Goal: Information Seeking & Learning: Understand process/instructions

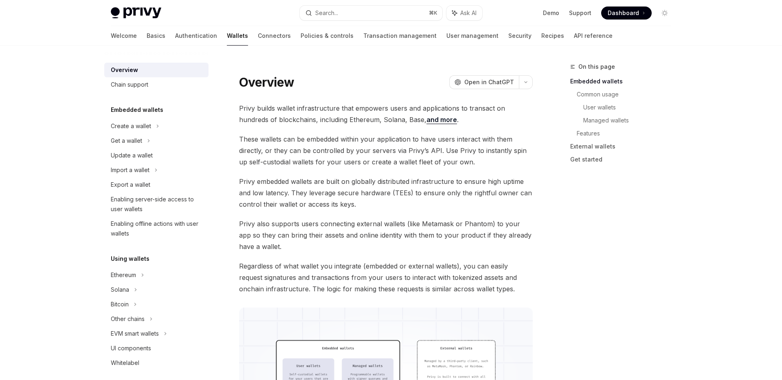
click at [227, 35] on link "Wallets" at bounding box center [237, 36] width 21 height 20
click at [156, 131] on icon at bounding box center [157, 126] width 3 height 10
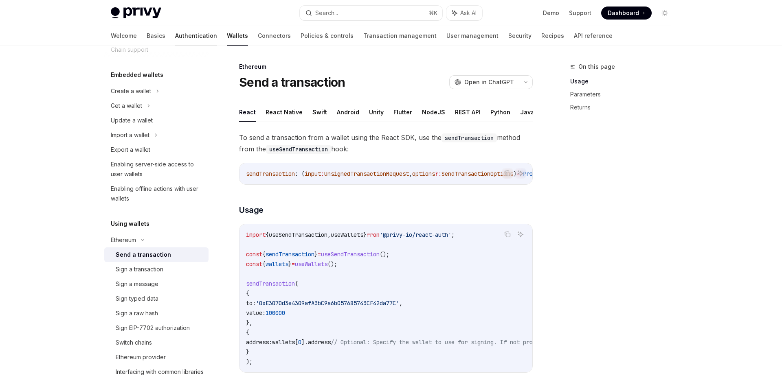
click at [175, 38] on link "Authentication" at bounding box center [196, 36] width 42 height 20
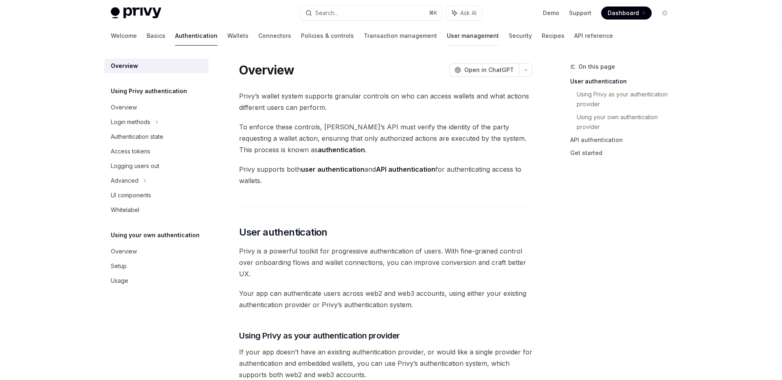
click at [447, 37] on link "User management" at bounding box center [473, 36] width 52 height 20
type textarea "*"
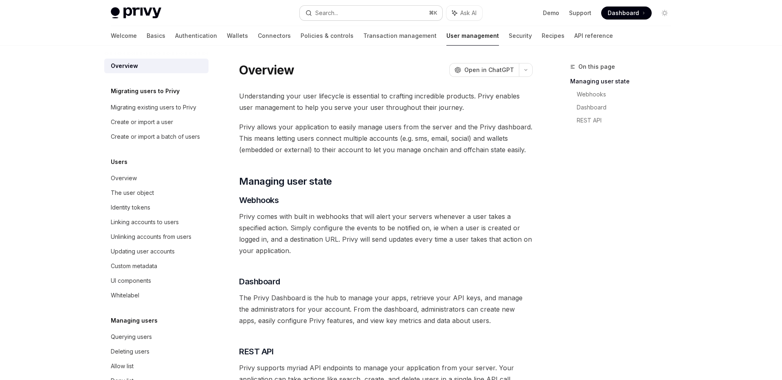
click at [379, 11] on button "Search... ⌘ K" at bounding box center [371, 13] width 143 height 15
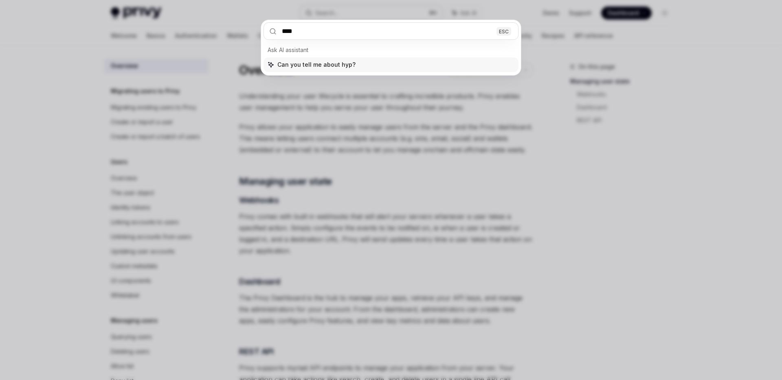
type input "*****"
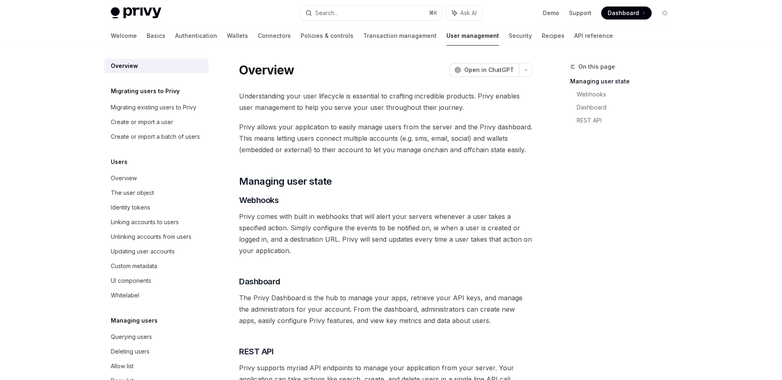
type textarea "*"
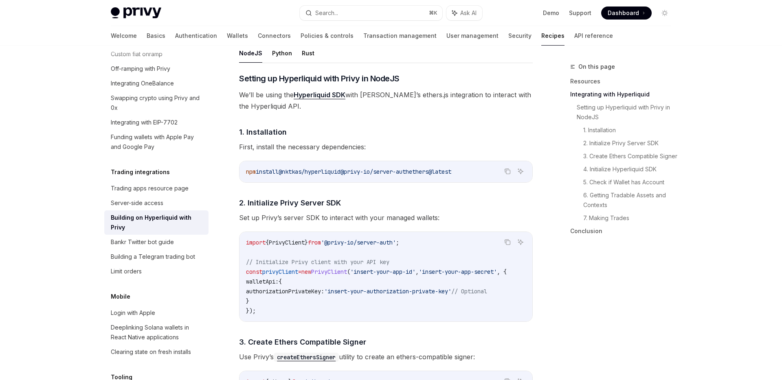
scroll to position [324, 0]
drag, startPoint x: 287, startPoint y: 174, endPoint x: 352, endPoint y: 173, distance: 64.8
click at [352, 173] on span "npm install @nktkas/hyperliquid @privy-io/server-auth ethers@latest" at bounding box center [348, 172] width 205 height 7
copy span "@nktkas/hyperliquid"
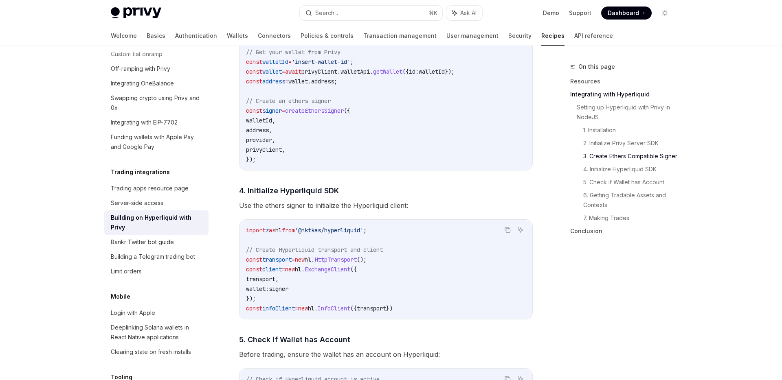
scroll to position [715, 0]
click at [363, 232] on span "'@nktkas/hyperliquid'" at bounding box center [329, 228] width 68 height 7
click at [359, 233] on span "'@nktkas/hyperliquid'" at bounding box center [329, 228] width 68 height 7
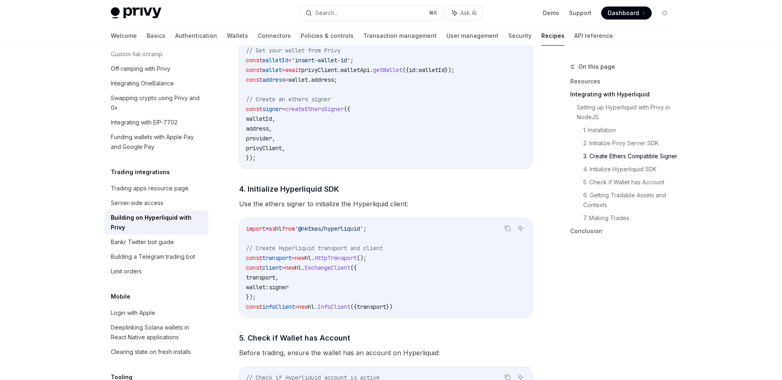
click at [339, 232] on span "'@nktkas/hyperliquid'" at bounding box center [329, 228] width 68 height 7
click at [363, 232] on span "'@nktkas/hyperliquid'" at bounding box center [329, 228] width 68 height 7
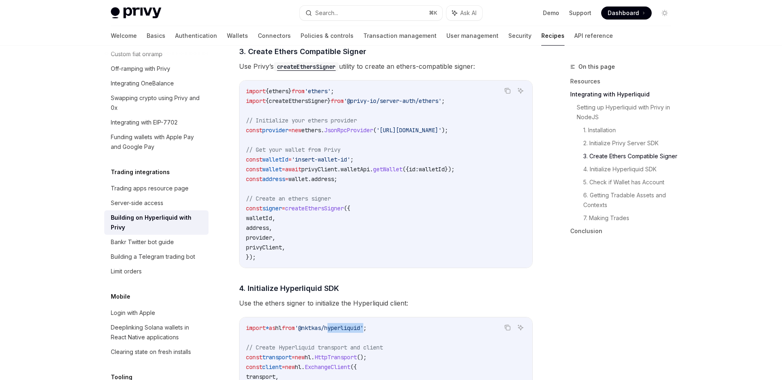
scroll to position [613, 0]
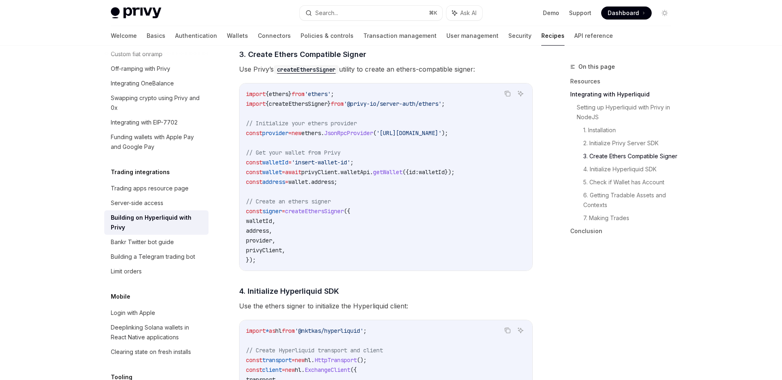
click at [436, 108] on span "'@privy-io/server-auth/ethers'" at bounding box center [393, 103] width 98 height 7
click at [337, 174] on span "privyClient" at bounding box center [319, 172] width 36 height 7
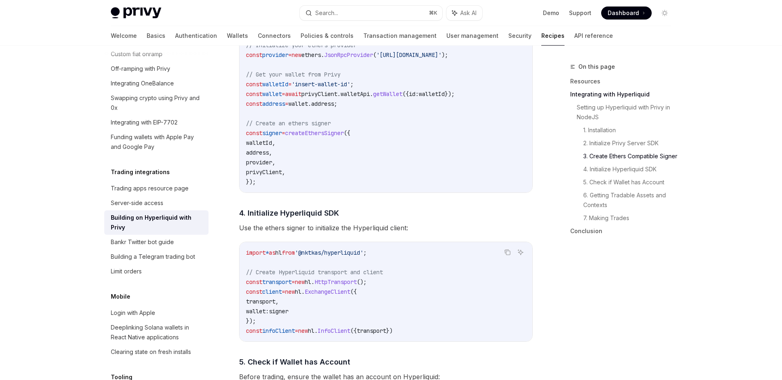
scroll to position [694, 0]
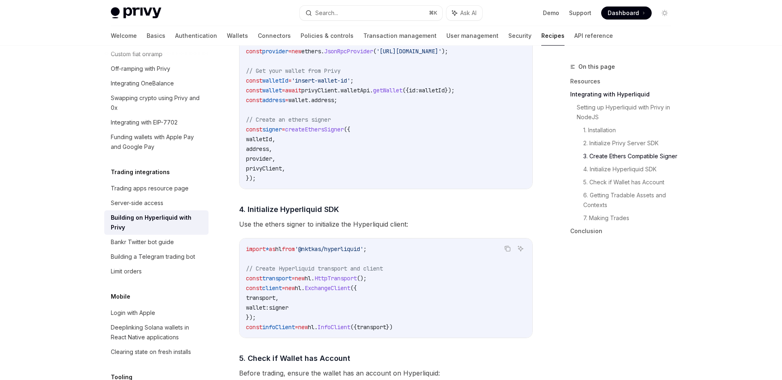
click at [343, 133] on span "createEthersSigner" at bounding box center [314, 129] width 59 height 7
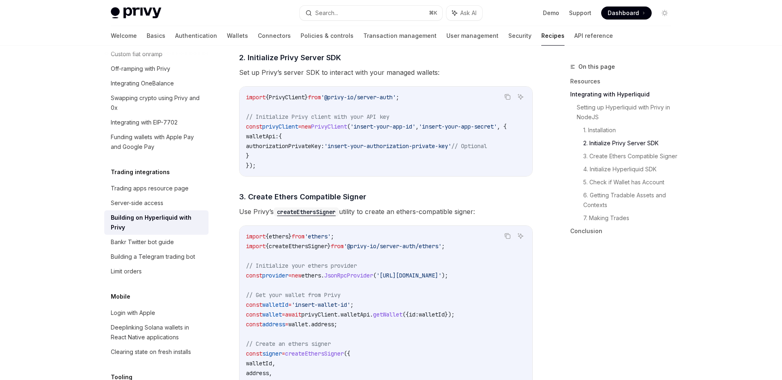
scroll to position [464, 0]
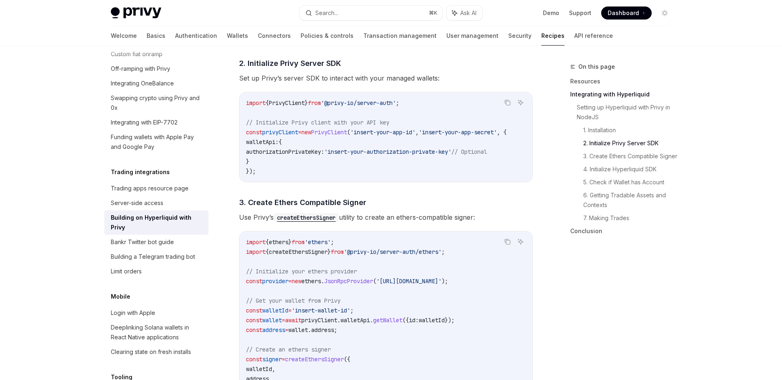
click at [280, 133] on span "privyClient" at bounding box center [280, 132] width 36 height 7
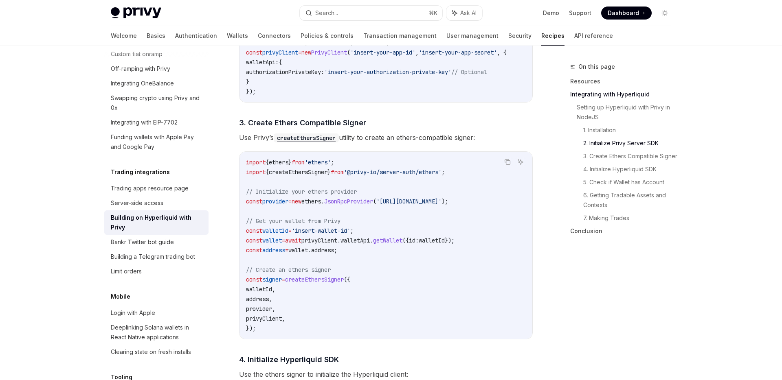
scroll to position [547, 0]
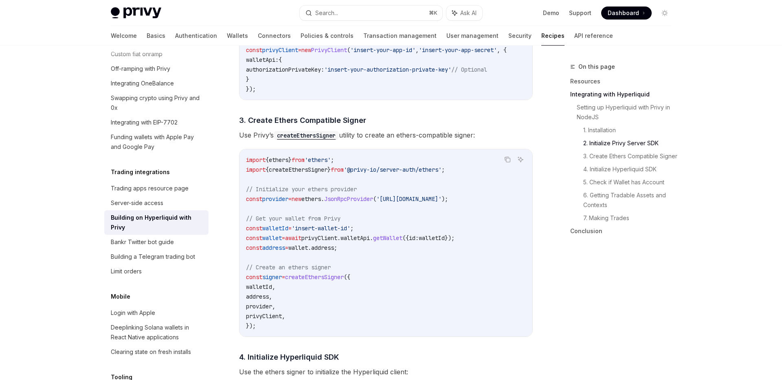
click at [336, 241] on span "privyClient" at bounding box center [319, 238] width 36 height 7
click at [283, 251] on span "address" at bounding box center [273, 247] width 23 height 7
click at [278, 279] on span "signer" at bounding box center [272, 277] width 20 height 7
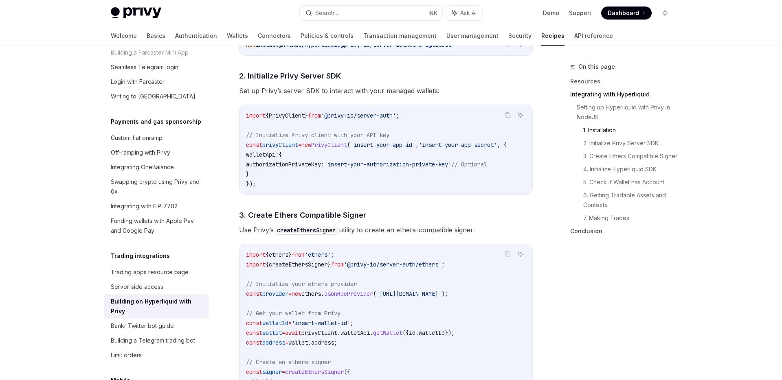
scroll to position [434, 0]
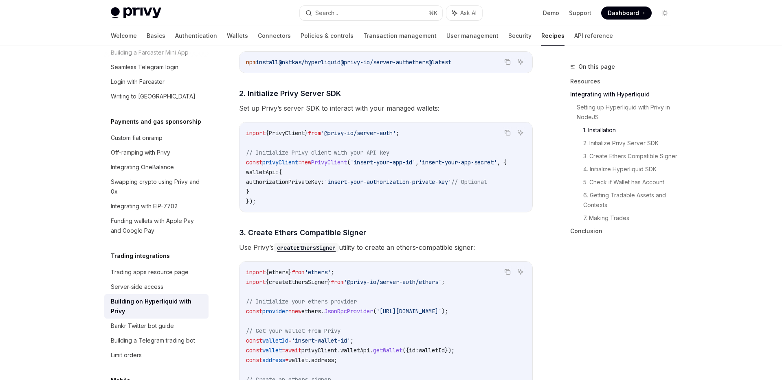
click at [283, 162] on span "privyClient" at bounding box center [280, 162] width 36 height 7
copy span "privyClient"
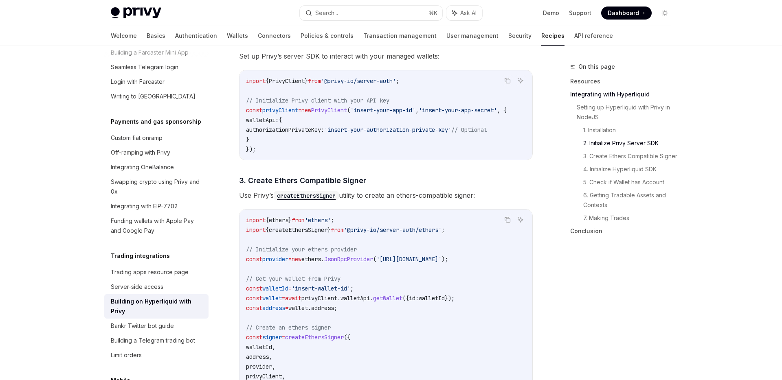
scroll to position [484, 0]
click at [400, 102] on code "import { PrivyClient } from '@privy-io/server-auth' ; // Initialize Privy clien…" at bounding box center [386, 117] width 280 height 78
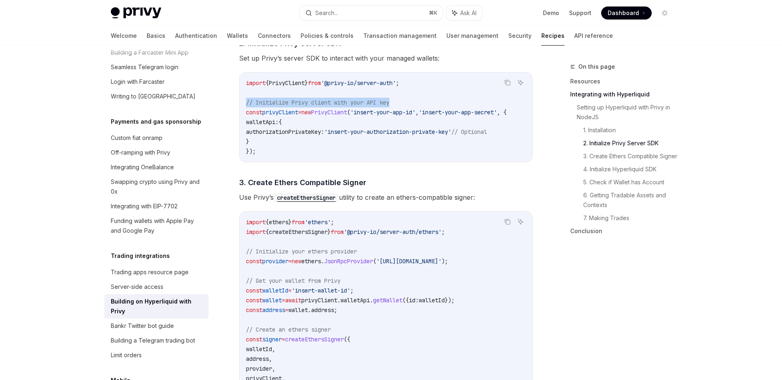
drag, startPoint x: 398, startPoint y: 103, endPoint x: 247, endPoint y: 105, distance: 151.1
click at [247, 105] on code "import { PrivyClient } from '@privy-io/server-auth' ; // Initialize Privy clien…" at bounding box center [386, 117] width 280 height 78
copy span "// Initialize Privy client with your API key"
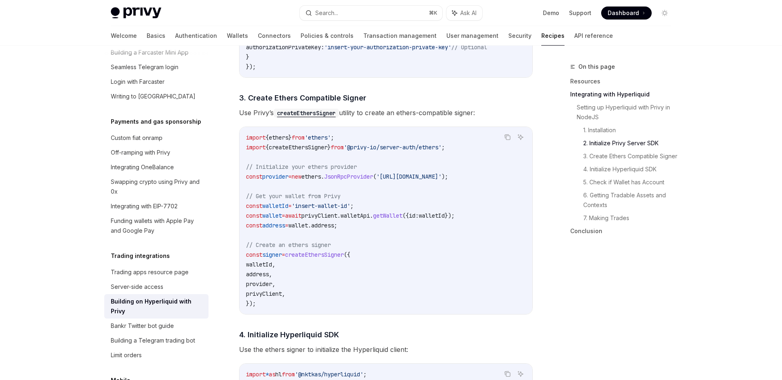
scroll to position [570, 0]
click at [337, 228] on span ";" at bounding box center [335, 224] width 3 height 7
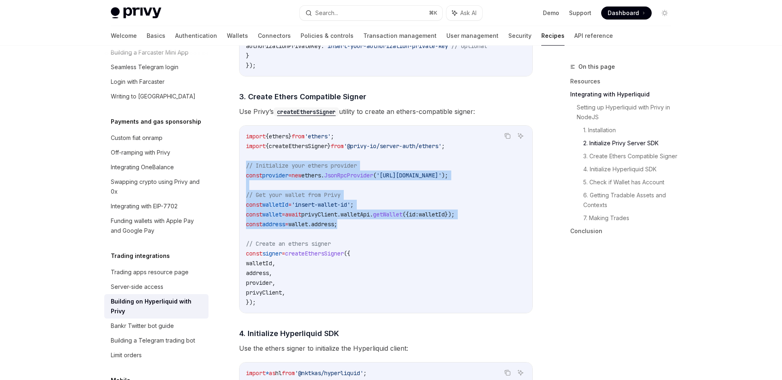
drag, startPoint x: 357, startPoint y: 230, endPoint x: 242, endPoint y: 168, distance: 131.0
click at [242, 168] on div "import { ethers } from 'ethers' ; import { createEthersSigner } from '@privy-io…" at bounding box center [385, 219] width 293 height 187
copy code "// Initialize your ethers provider const provider = new ethers . JsonRpcProvide…"
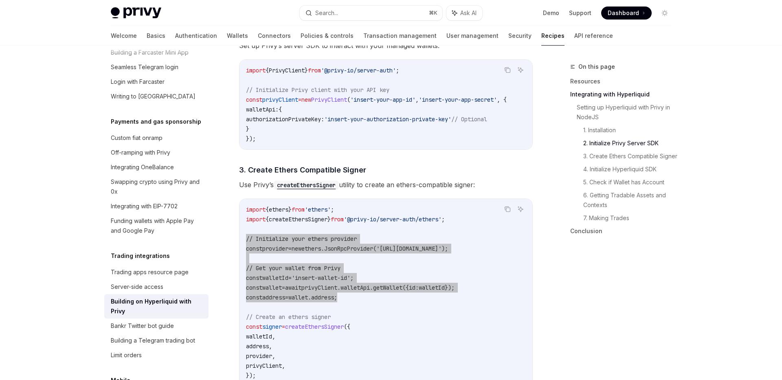
scroll to position [500, 0]
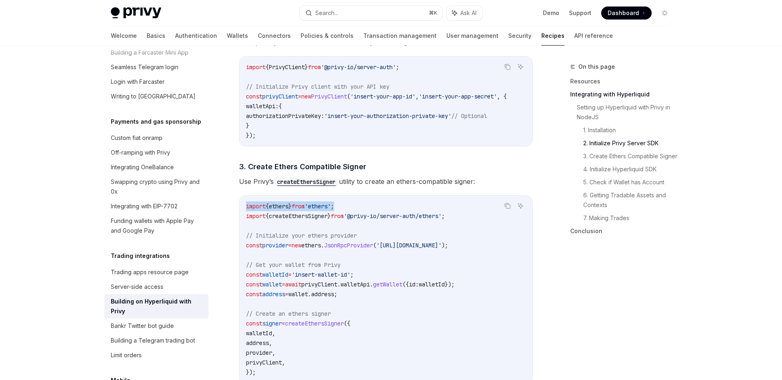
drag, startPoint x: 356, startPoint y: 211, endPoint x: 246, endPoint y: 210, distance: 109.6
click at [246, 210] on code "import { ethers } from 'ethers' ; import { createEthersSigner } from '@privy-io…" at bounding box center [386, 290] width 280 height 176
copy span "import { ethers } from 'ethers' ;"
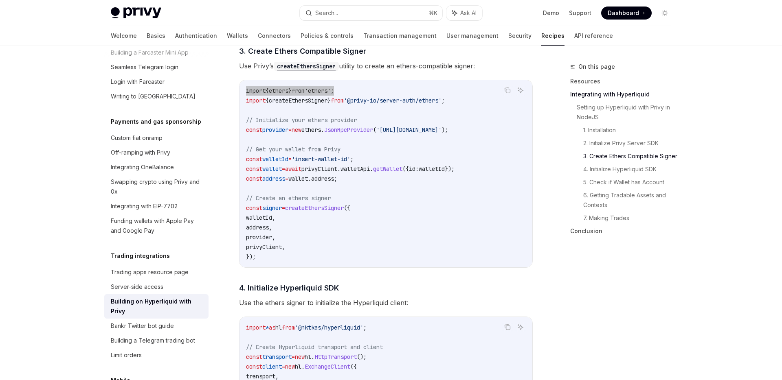
scroll to position [617, 0]
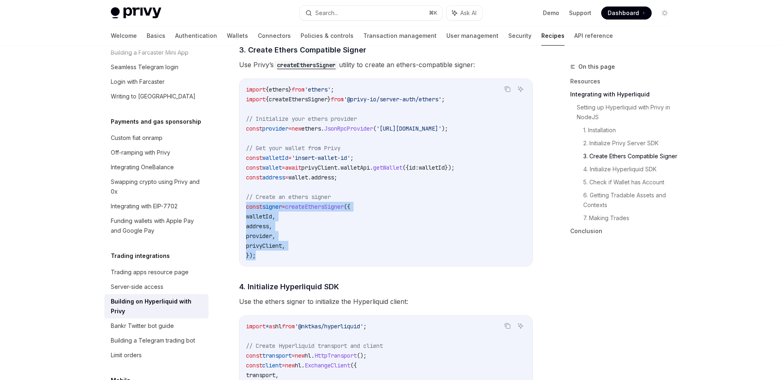
drag, startPoint x: 257, startPoint y: 259, endPoint x: 245, endPoint y: 213, distance: 47.6
click at [245, 213] on div "import { ethers } from 'ethers' ; import { createEthersSigner } from '@privy-io…" at bounding box center [385, 172] width 293 height 187
copy code "const signer = createEthersSigner ({ walletId , address , provider , privyClien…"
click at [445, 103] on span ";" at bounding box center [442, 99] width 3 height 7
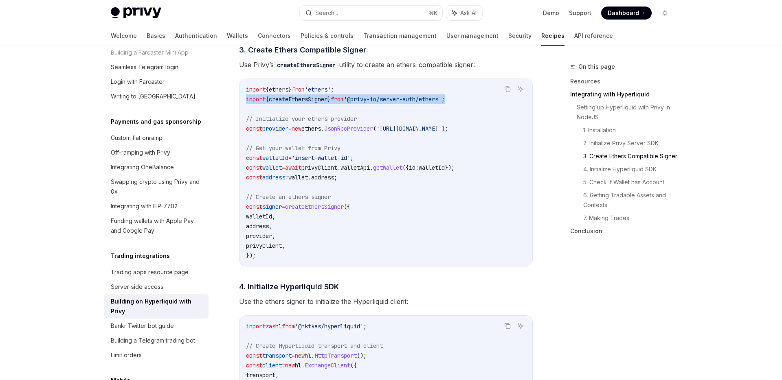
drag, startPoint x: 472, startPoint y: 103, endPoint x: 245, endPoint y: 106, distance: 226.5
click at [245, 106] on div "import { ethers } from 'ethers' ; import { createEthersSigner } from '@privy-io…" at bounding box center [385, 172] width 293 height 187
copy span "import { createEthersSigner } from '@privy-io/server-auth/ethers' ;"
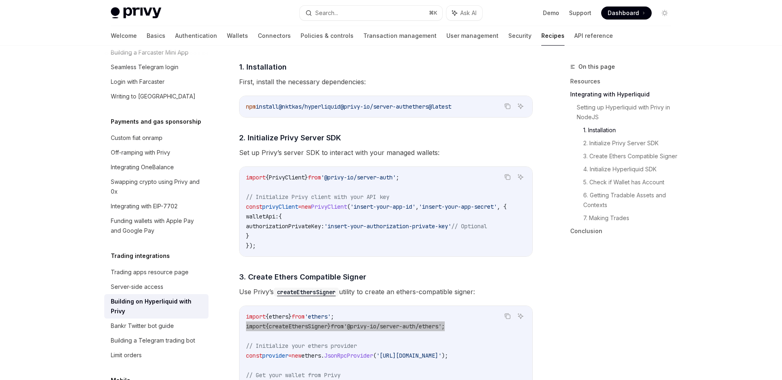
scroll to position [384, 0]
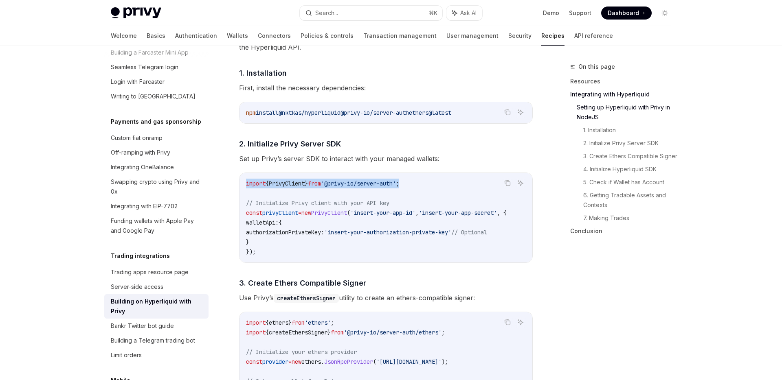
drag, startPoint x: 425, startPoint y: 183, endPoint x: 246, endPoint y: 181, distance: 179.2
click at [246, 181] on div "import { PrivyClient } from '@privy-io/server-auth' ; // Initialize Privy clien…" at bounding box center [385, 218] width 293 height 90
copy span "import { PrivyClient } from '@privy-io/server-auth' ;"
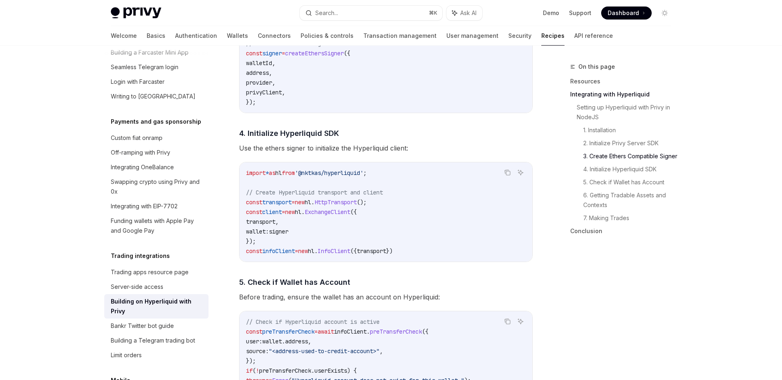
scroll to position [772, 0]
